Goal: Transaction & Acquisition: Purchase product/service

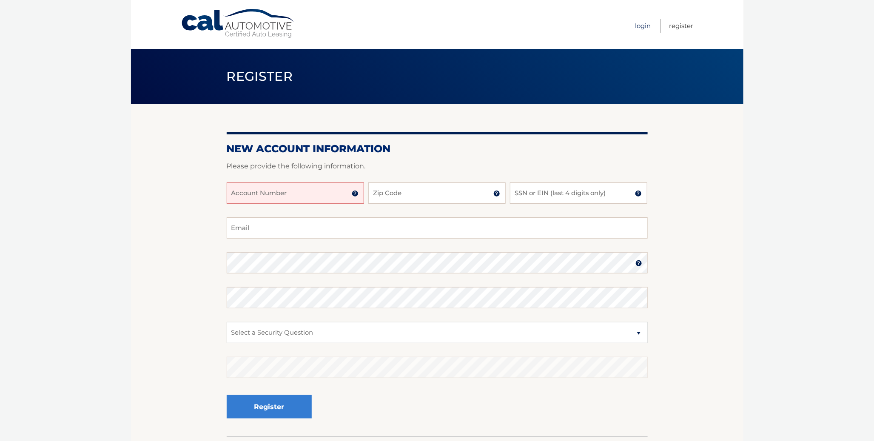
click at [636, 26] on link "Login" at bounding box center [643, 26] width 16 height 14
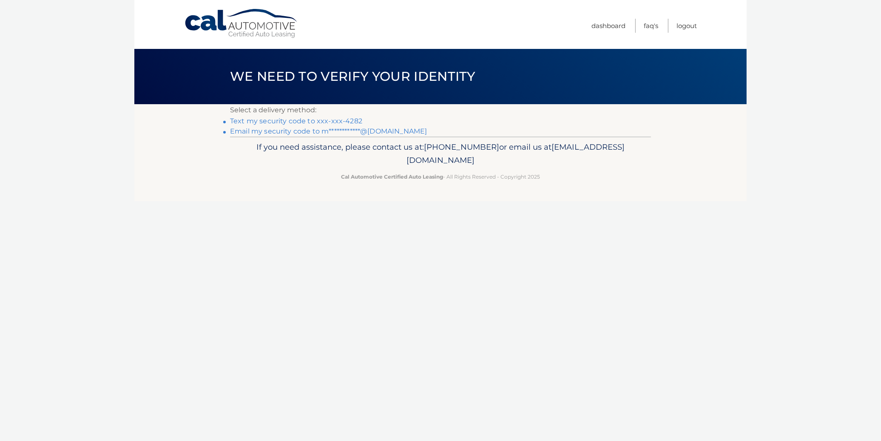
click at [353, 118] on link "Text my security code to xxx-xxx-4282" at bounding box center [296, 121] width 132 height 8
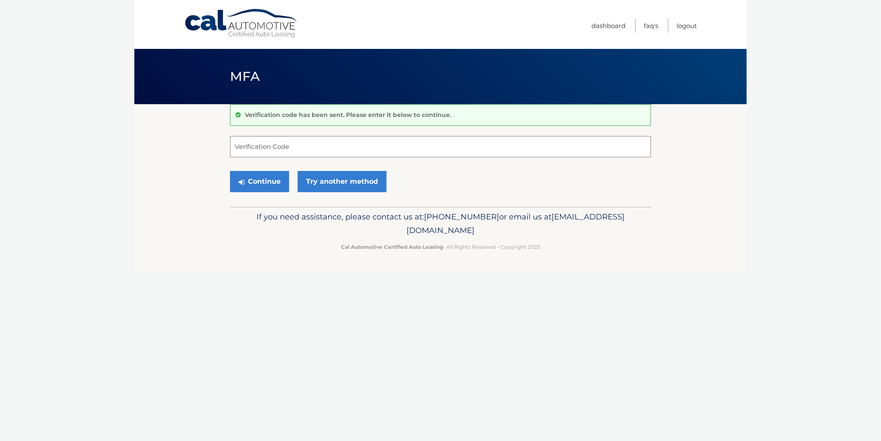
click at [304, 145] on input "Verification Code" at bounding box center [440, 146] width 421 height 21
type input "189702"
click at [259, 179] on button "Continue" at bounding box center [259, 181] width 59 height 21
click at [253, 181] on button "Continue" at bounding box center [259, 181] width 59 height 21
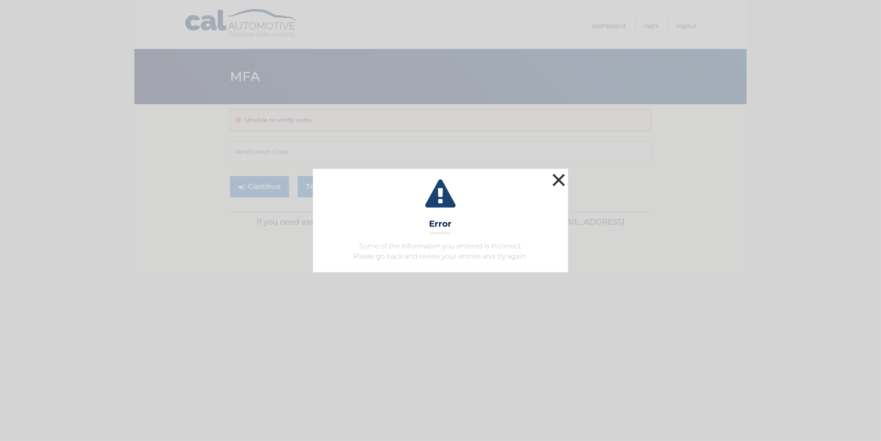
click at [563, 180] on button "×" at bounding box center [558, 179] width 17 height 17
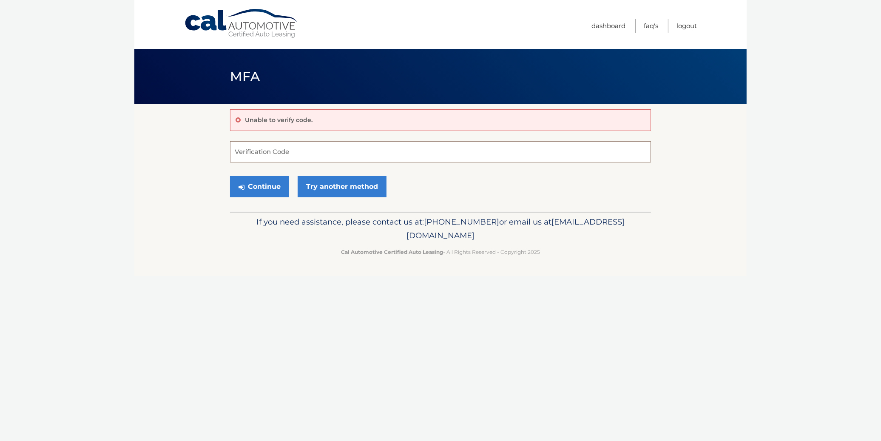
click at [264, 155] on input "Verification Code" at bounding box center [440, 151] width 421 height 21
type input "189702"
click at [275, 185] on button "Continue" at bounding box center [259, 186] width 59 height 21
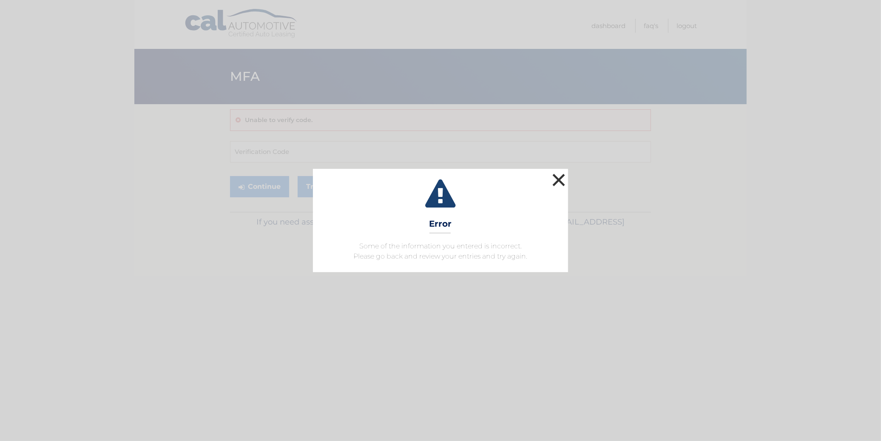
click at [556, 183] on button "×" at bounding box center [558, 179] width 17 height 17
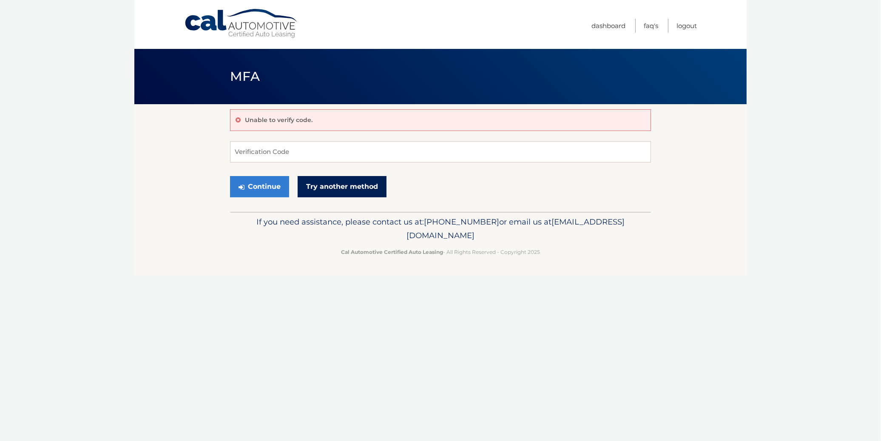
click at [333, 185] on link "Try another method" at bounding box center [342, 186] width 89 height 21
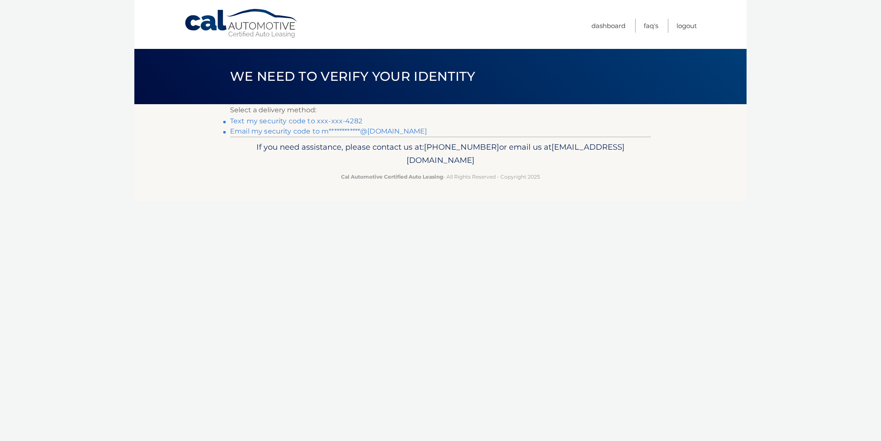
click at [287, 121] on link "Text my security code to xxx-xxx-4282" at bounding box center [296, 121] width 132 height 8
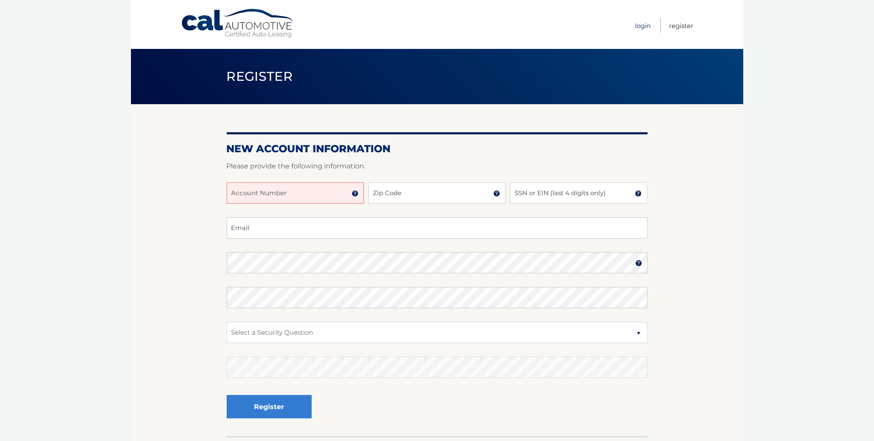
click at [643, 26] on link "Login" at bounding box center [643, 26] width 16 height 14
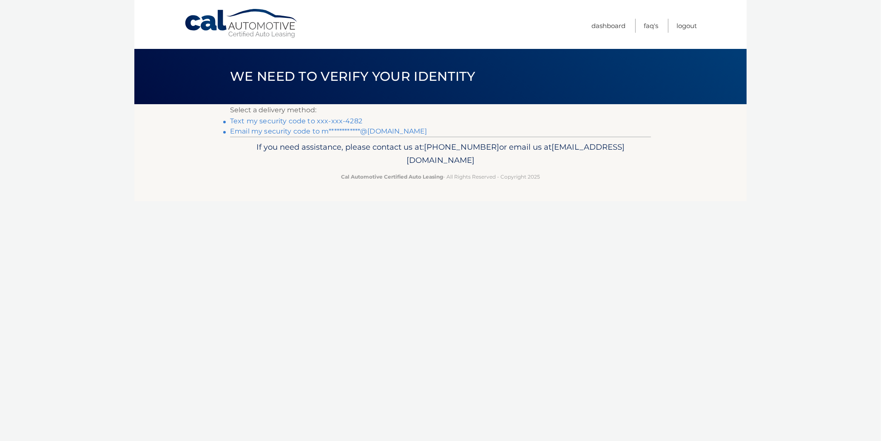
click at [262, 118] on link "Text my security code to xxx-xxx-4282" at bounding box center [296, 121] width 132 height 8
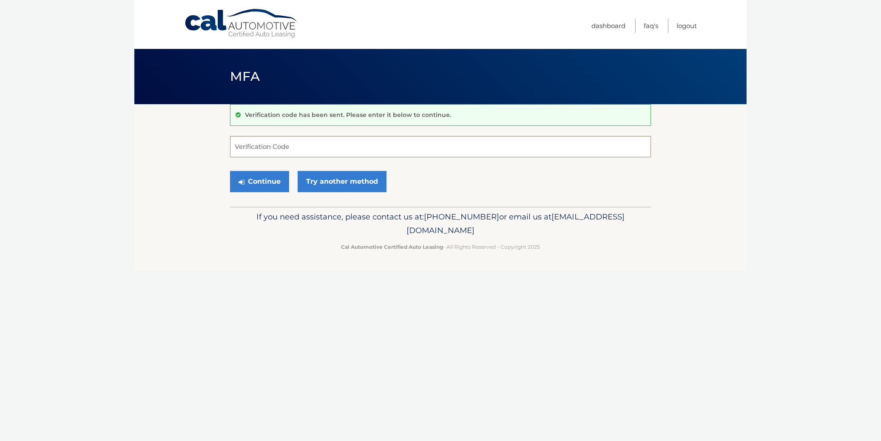
click at [304, 146] on input "Verification Code" at bounding box center [440, 146] width 421 height 21
type input "457369"
click at [265, 183] on button "Continue" at bounding box center [259, 181] width 59 height 21
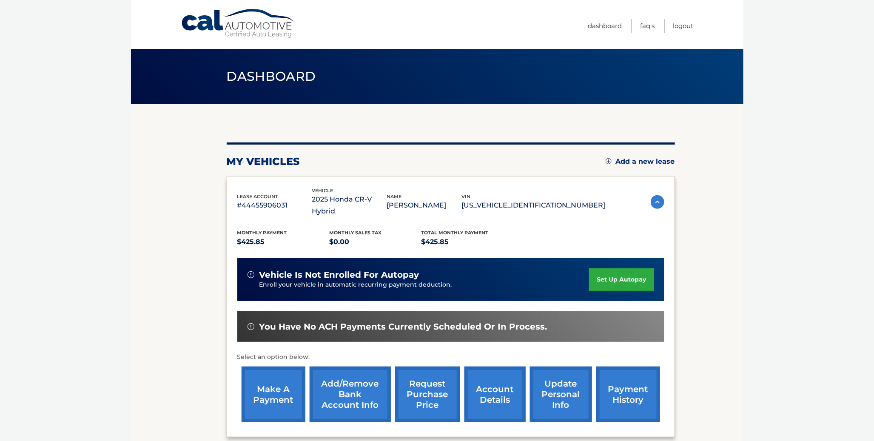
click at [269, 383] on link "make a payment" at bounding box center [274, 395] width 64 height 56
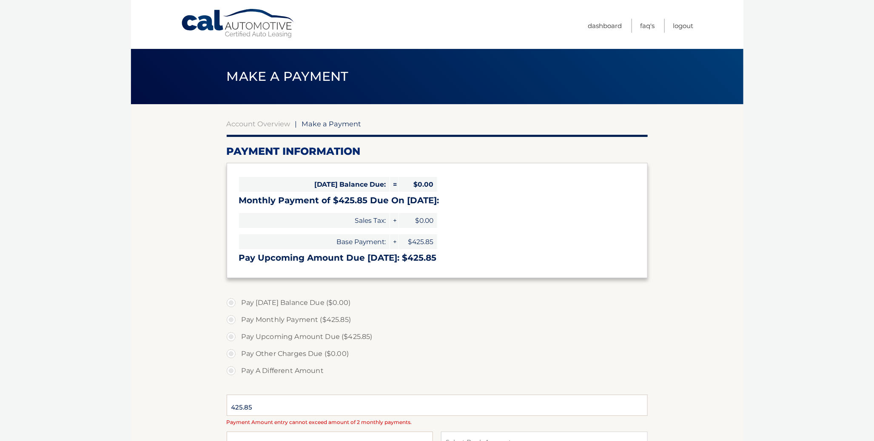
select select "YmIzNjE4ODctMTM2Mi00YWZkLTlhNzQtNzcwNjJiMGU5M2E3"
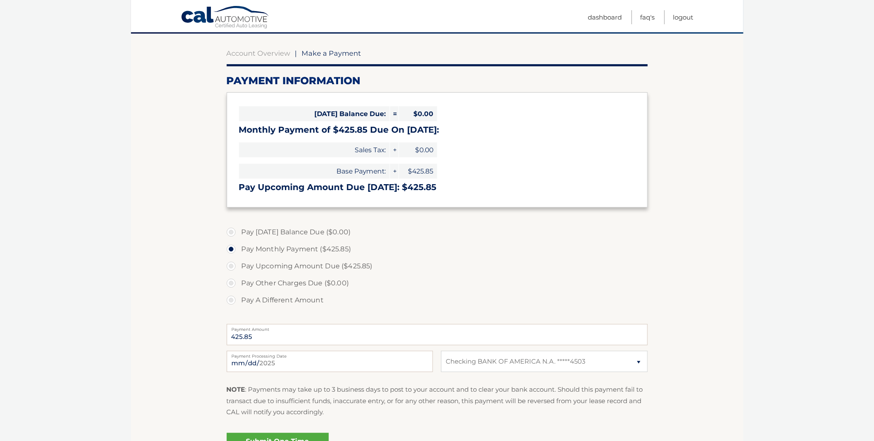
scroll to position [94, 0]
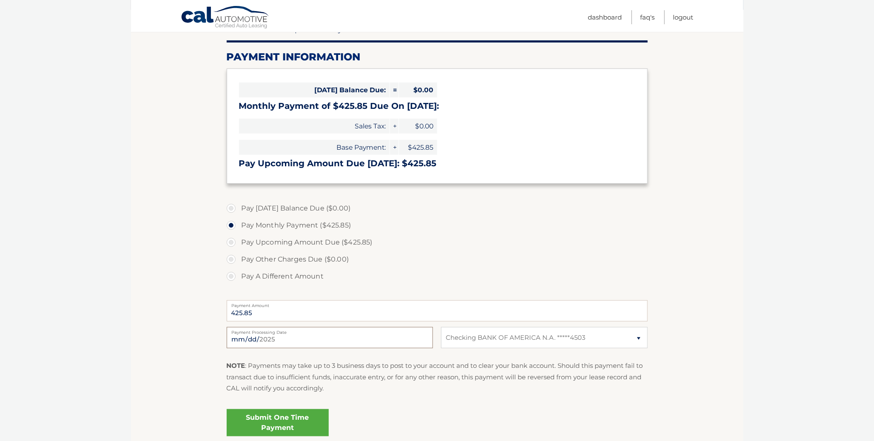
click at [284, 340] on input "2025-08-15" at bounding box center [330, 337] width 206 height 21
type input "2025-09-08"
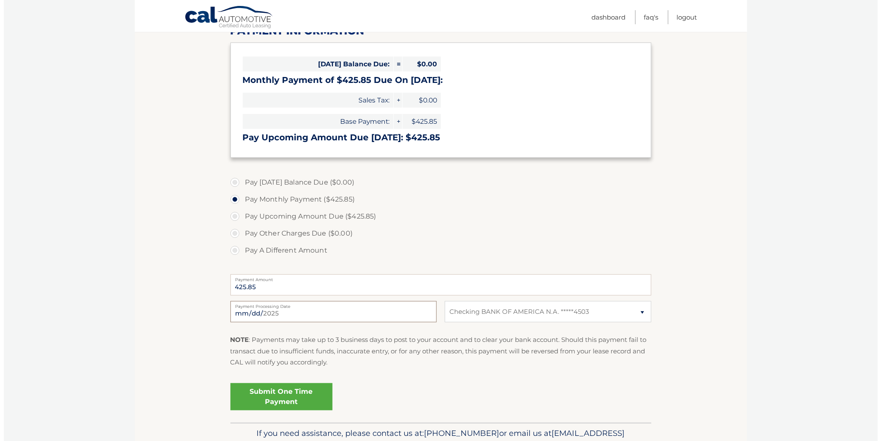
scroll to position [142, 0]
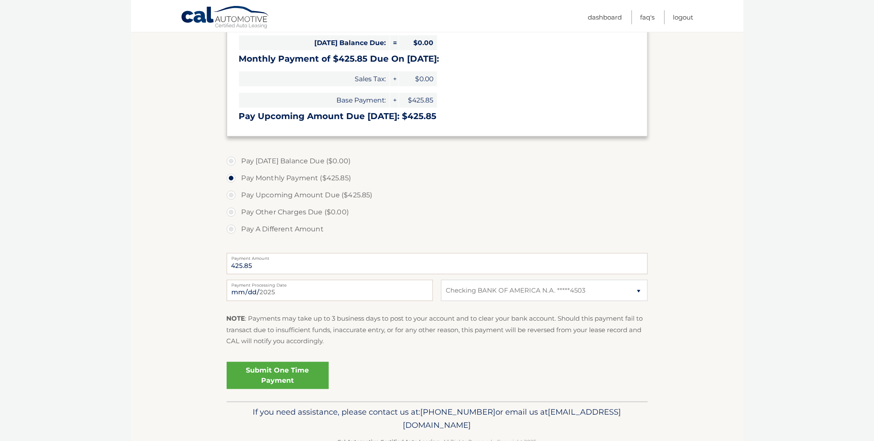
click at [272, 375] on link "Submit One Time Payment" at bounding box center [278, 375] width 102 height 27
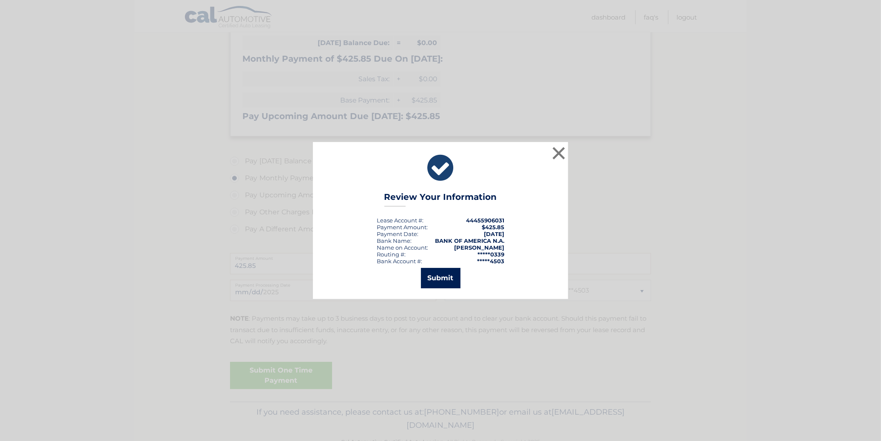
click at [442, 273] on button "Submit" at bounding box center [441, 278] width 40 height 20
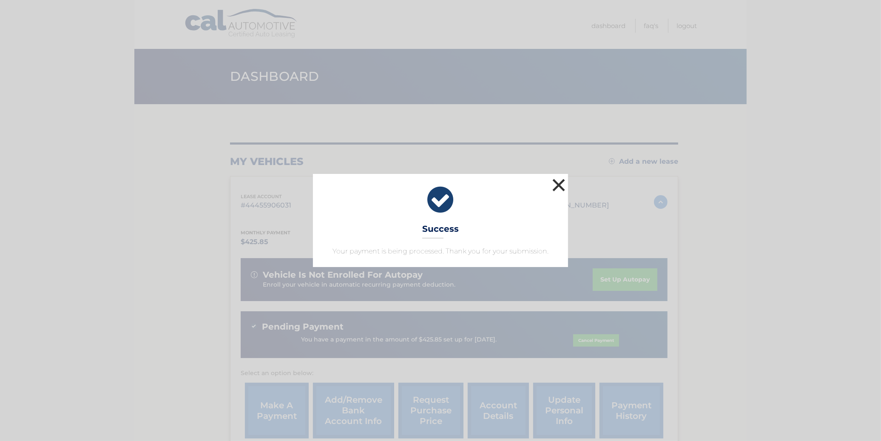
click at [558, 183] on button "×" at bounding box center [558, 185] width 17 height 17
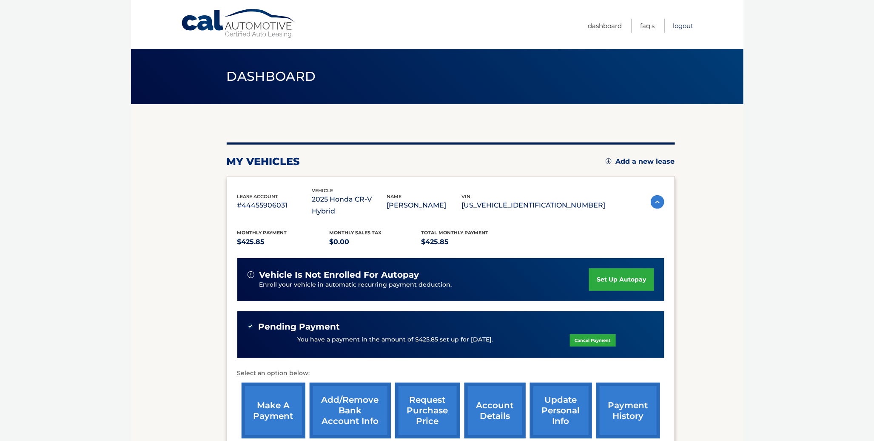
click at [679, 24] on link "Logout" at bounding box center [683, 26] width 20 height 14
